Goal: Transaction & Acquisition: Purchase product/service

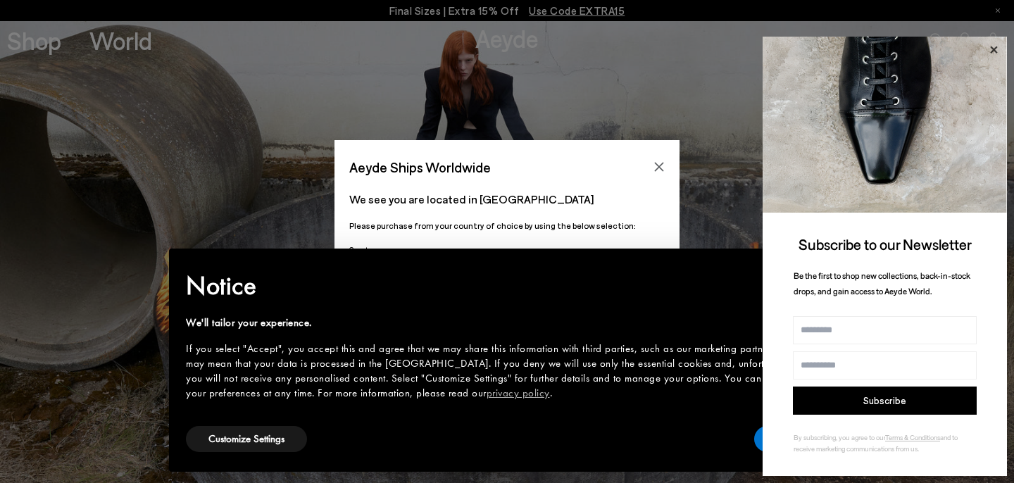
click at [995, 51] on icon at bounding box center [993, 49] width 7 height 7
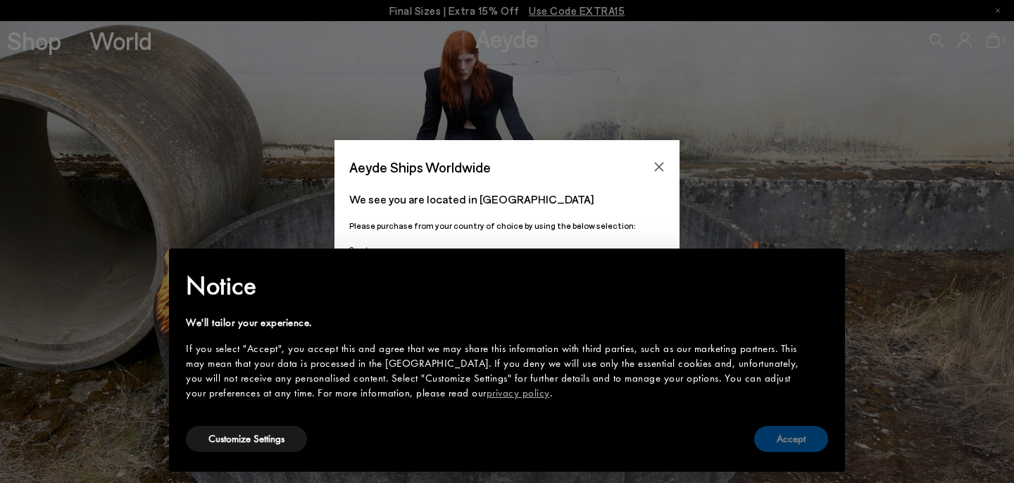
click at [770, 431] on button "Accept" at bounding box center [791, 439] width 74 height 26
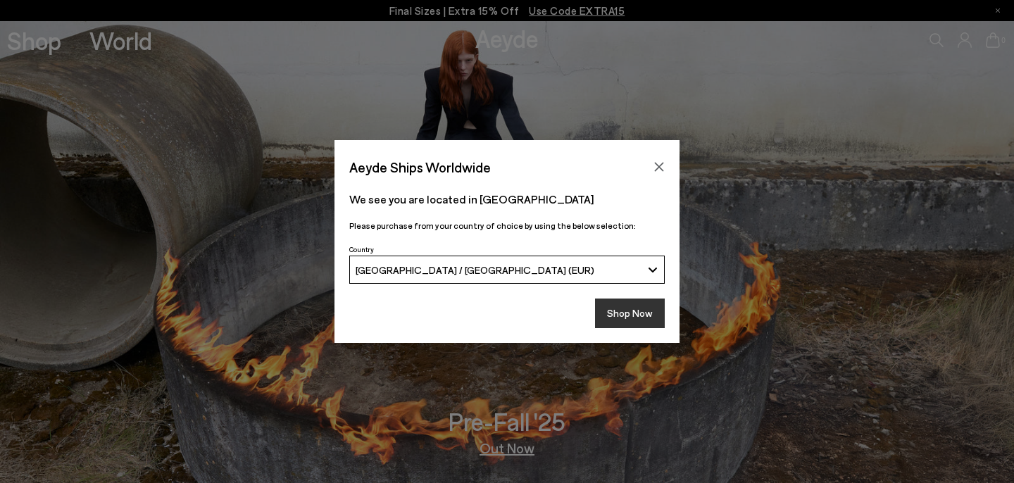
click at [619, 313] on button "Shop Now" at bounding box center [630, 314] width 70 height 30
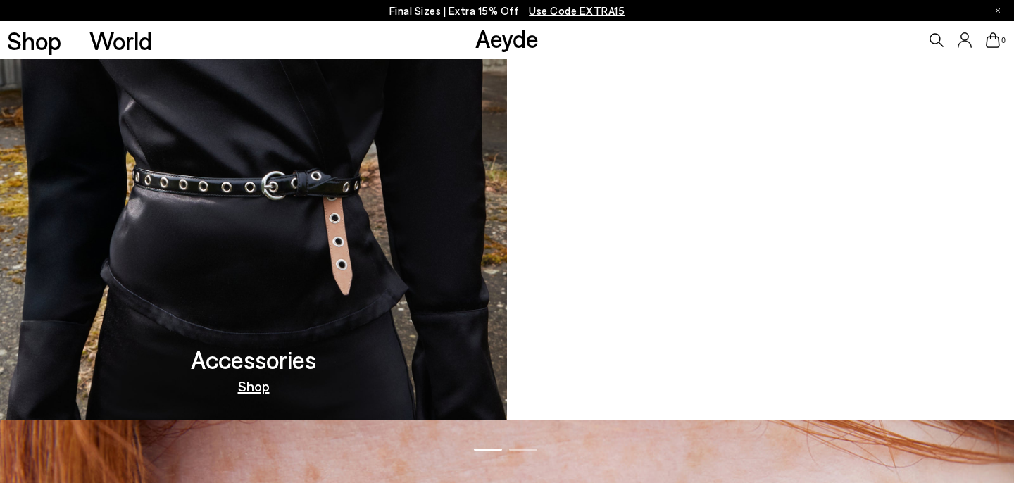
scroll to position [1269, 0]
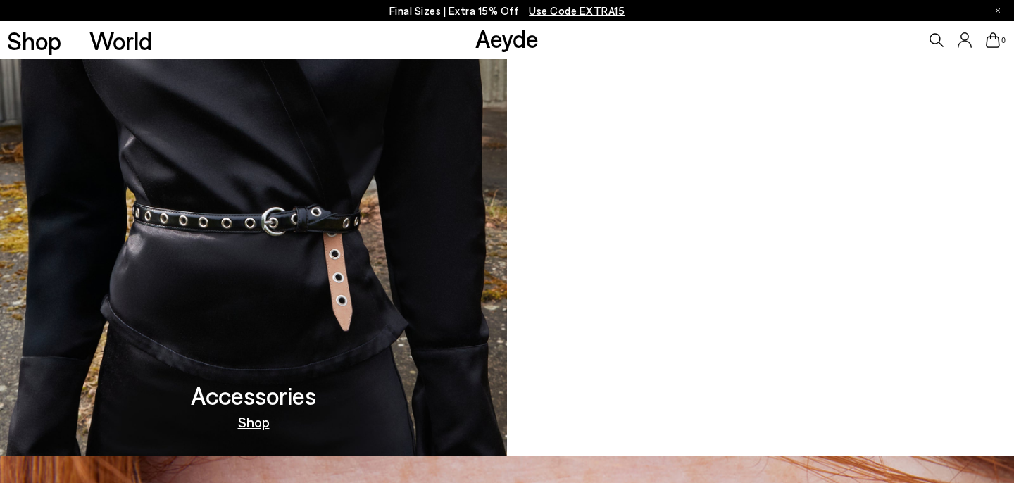
click at [320, 292] on img at bounding box center [253, 225] width 507 height 462
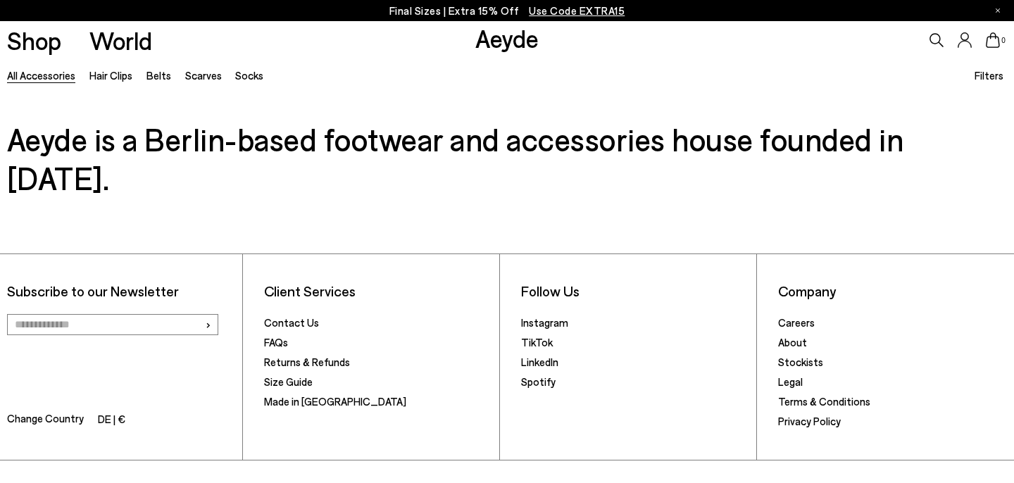
scroll to position [4258, 0]
